Goal: Entertainment & Leisure: Consume media (video, audio)

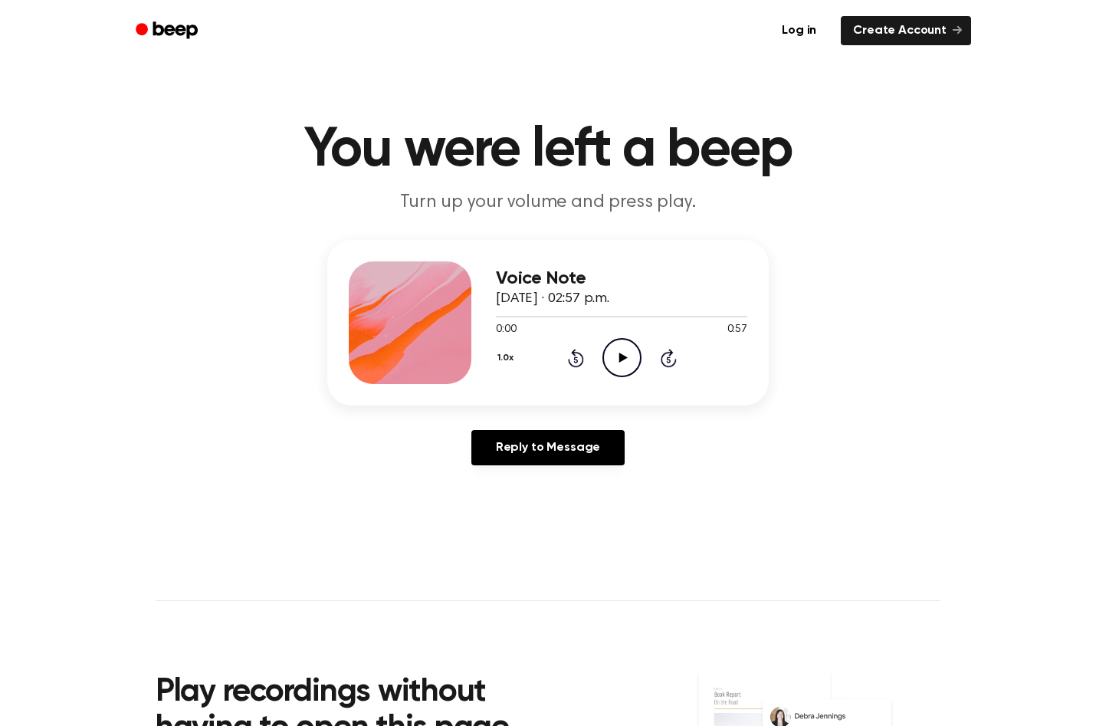
click at [623, 359] on icon at bounding box center [623, 358] width 8 height 10
click at [622, 361] on icon "Pause Audio" at bounding box center [622, 357] width 39 height 39
click at [622, 361] on icon "Play Audio" at bounding box center [622, 357] width 39 height 39
click at [622, 361] on icon "Pause Audio" at bounding box center [622, 357] width 39 height 39
click at [622, 361] on icon "Play Audio" at bounding box center [622, 357] width 39 height 39
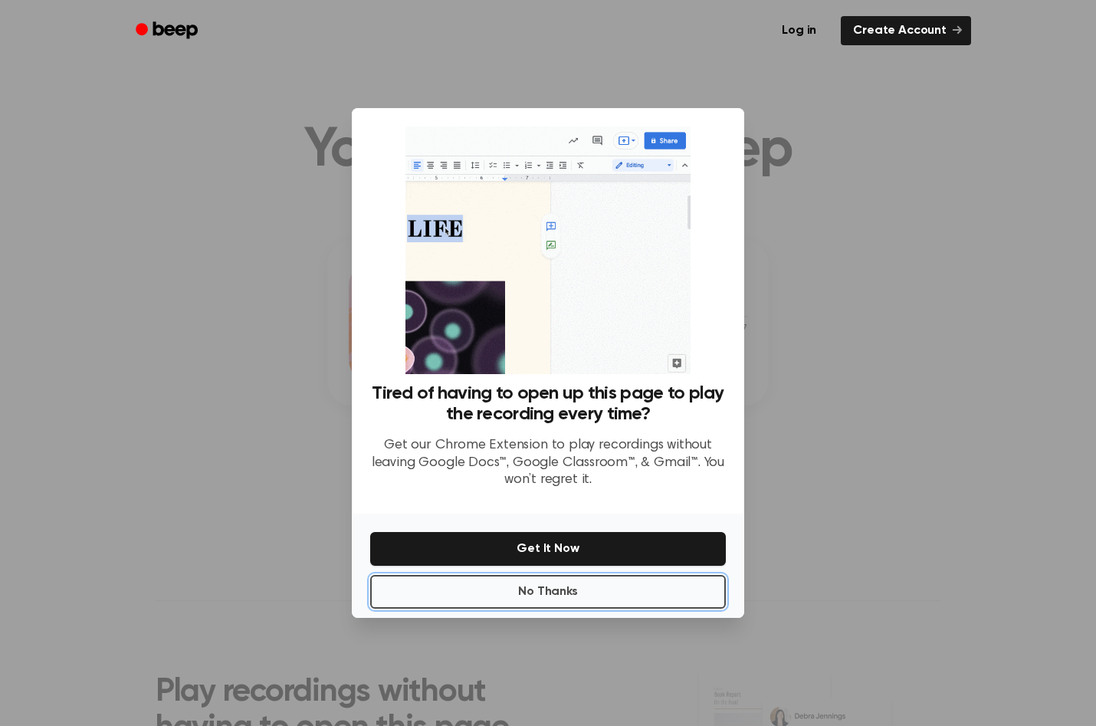
drag, startPoint x: 566, startPoint y: 598, endPoint x: 626, endPoint y: 472, distance: 139.2
click at [566, 597] on button "No Thanks" at bounding box center [548, 592] width 356 height 34
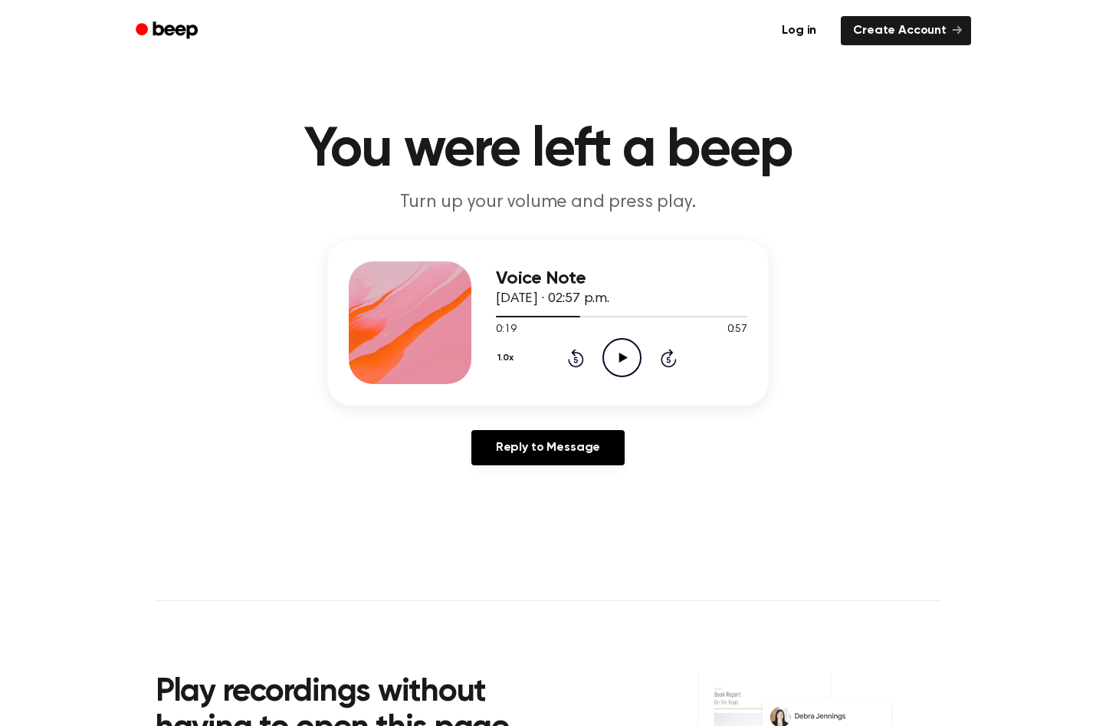
click at [626, 360] on icon "Play Audio" at bounding box center [622, 357] width 39 height 39
click at [616, 351] on icon "Pause Audio" at bounding box center [622, 357] width 39 height 39
click at [615, 350] on icon "Play Audio" at bounding box center [622, 357] width 39 height 39
click at [620, 355] on icon at bounding box center [622, 358] width 7 height 10
click at [619, 342] on icon "Play Audio" at bounding box center [622, 357] width 39 height 39
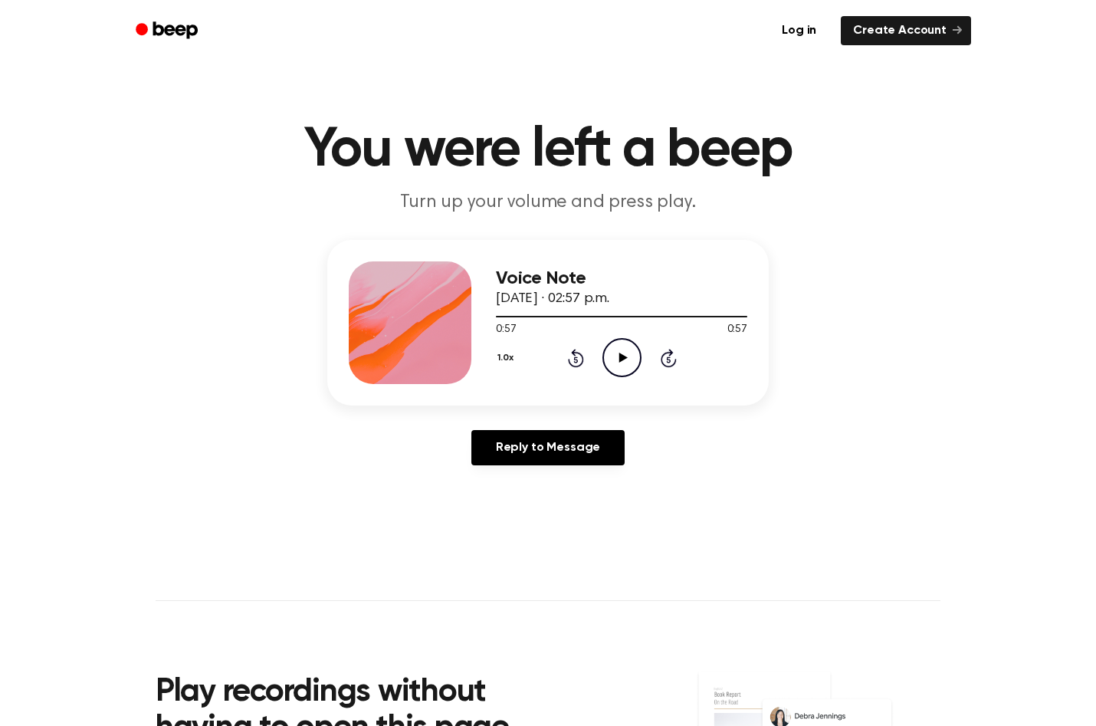
click at [623, 359] on icon at bounding box center [623, 358] width 8 height 10
click at [623, 351] on icon "Play Audio" at bounding box center [622, 357] width 39 height 39
drag, startPoint x: 622, startPoint y: 355, endPoint x: 622, endPoint y: 320, distance: 34.5
click at [622, 330] on div "Voice Note [DATE] · 02:57 p.m. 0:52 0:57 Your browser does not support the [obj…" at bounding box center [621, 322] width 251 height 123
click at [619, 366] on icon "Pause Audio" at bounding box center [622, 357] width 39 height 39
